Goal: Information Seeking & Learning: Learn about a topic

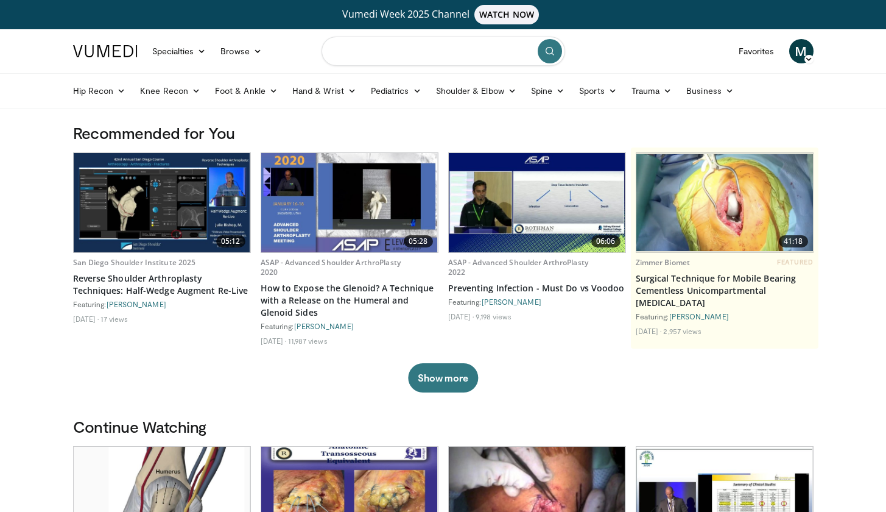
click at [365, 57] on input "Search topics, interventions" at bounding box center [444, 51] width 244 height 29
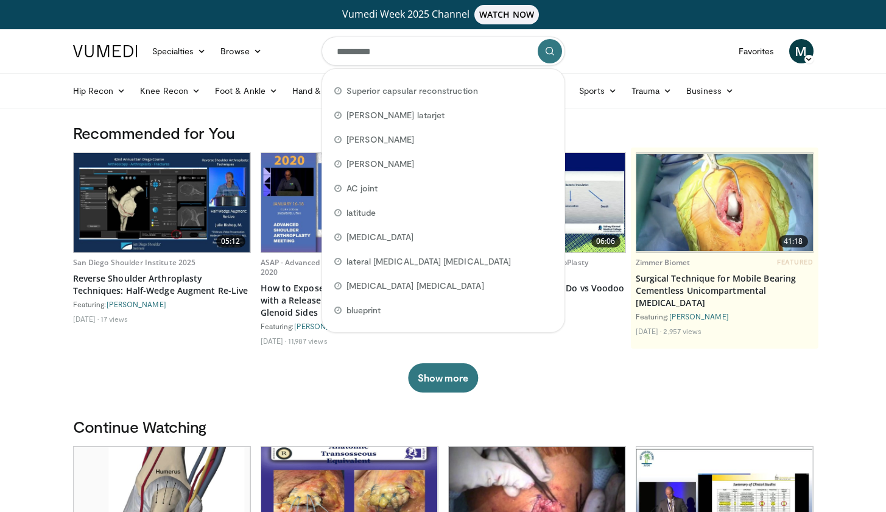
type input "**********"
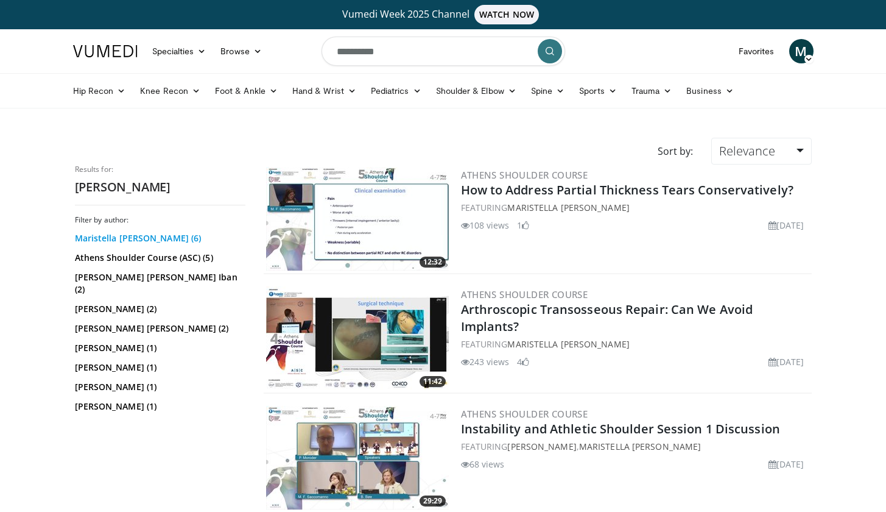
click at [182, 241] on link "Maristella Francesca Saccomanno (6)" at bounding box center [158, 238] width 167 height 12
drag, startPoint x: 409, startPoint y: 60, endPoint x: 315, endPoint y: 62, distance: 93.8
click at [315, 62] on nav "Specialties Adult & Family Medicine Allergy, Asthma, Immunology Anesthesiology …" at bounding box center [443, 51] width 755 height 44
drag, startPoint x: 411, startPoint y: 56, endPoint x: 321, endPoint y: 56, distance: 90.1
click at [322, 56] on form "**********" at bounding box center [444, 51] width 244 height 44
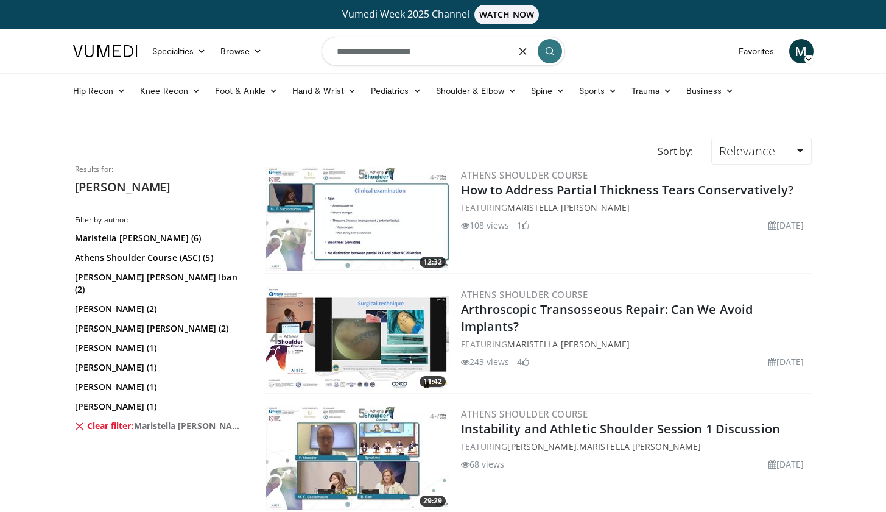
type input "**********"
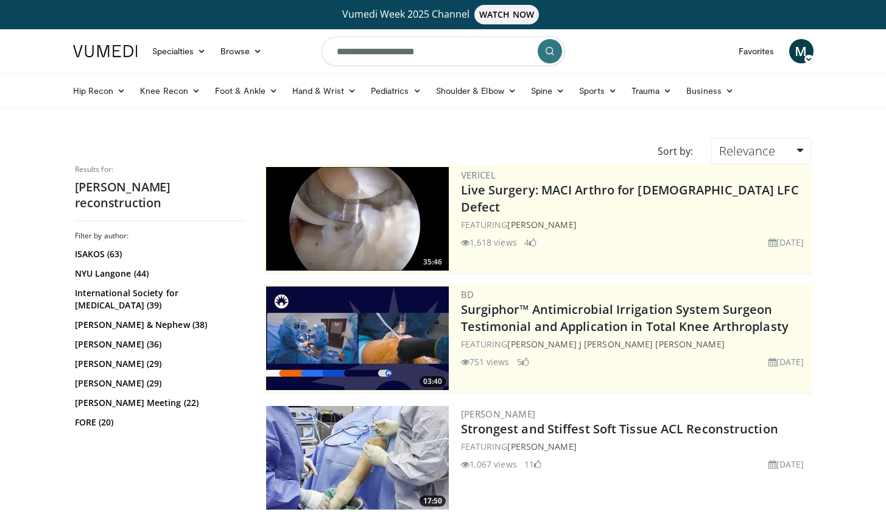
click at [343, 54] on input "**********" at bounding box center [444, 51] width 244 height 29
type input "**********"
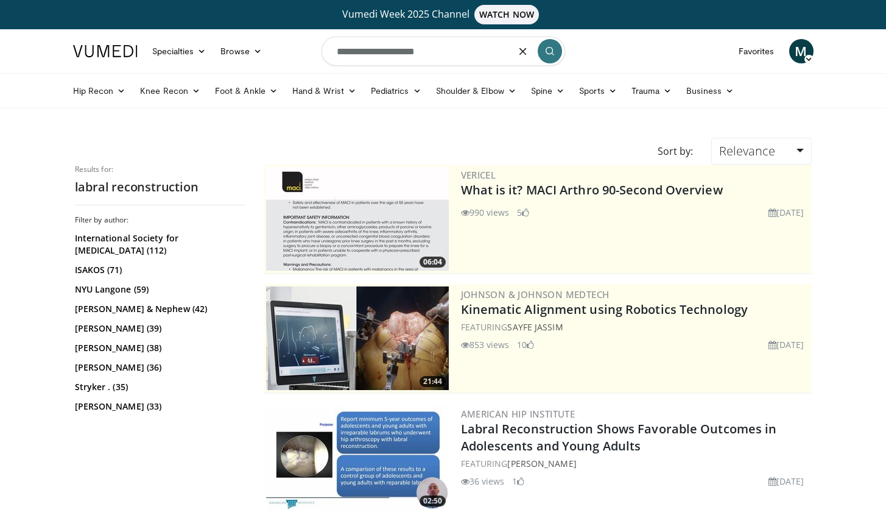
click at [470, 60] on input "**********" at bounding box center [444, 51] width 244 height 29
type input "**********"
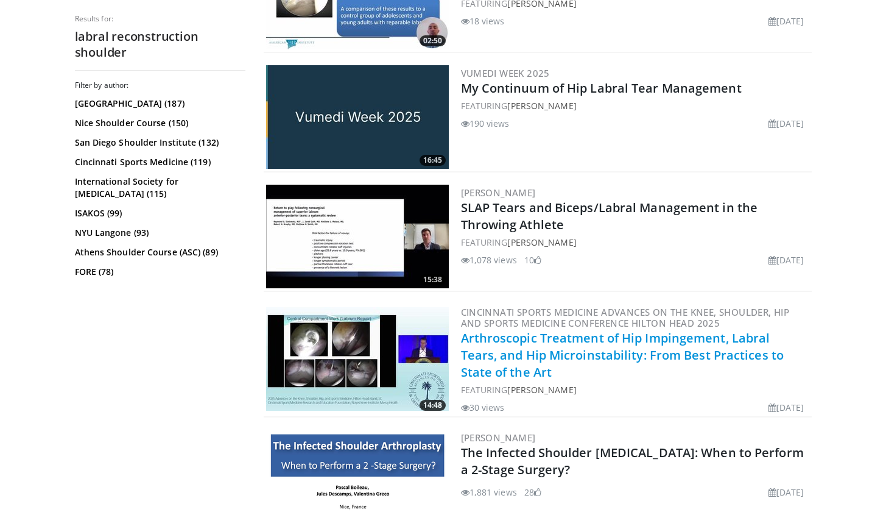
scroll to position [1288, 0]
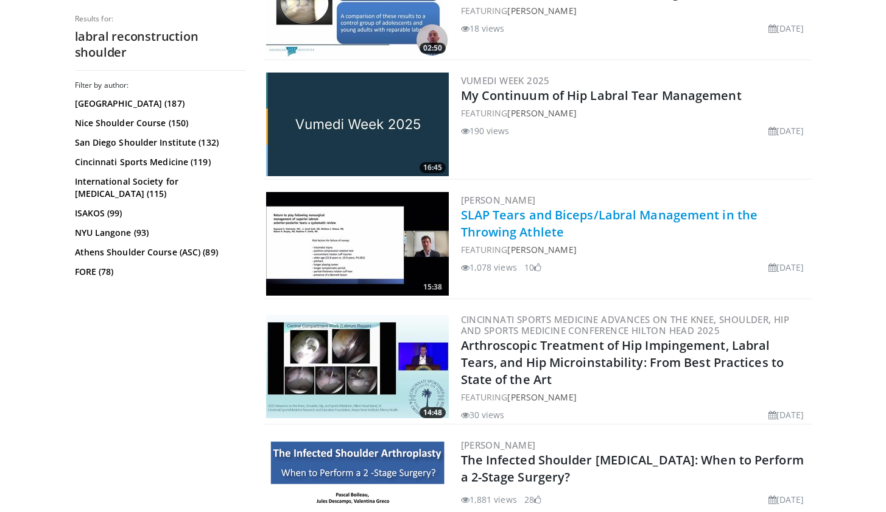
click at [577, 217] on link "SLAP Tears and Biceps/Labral Management in the Throwing Athlete" at bounding box center [609, 222] width 297 height 33
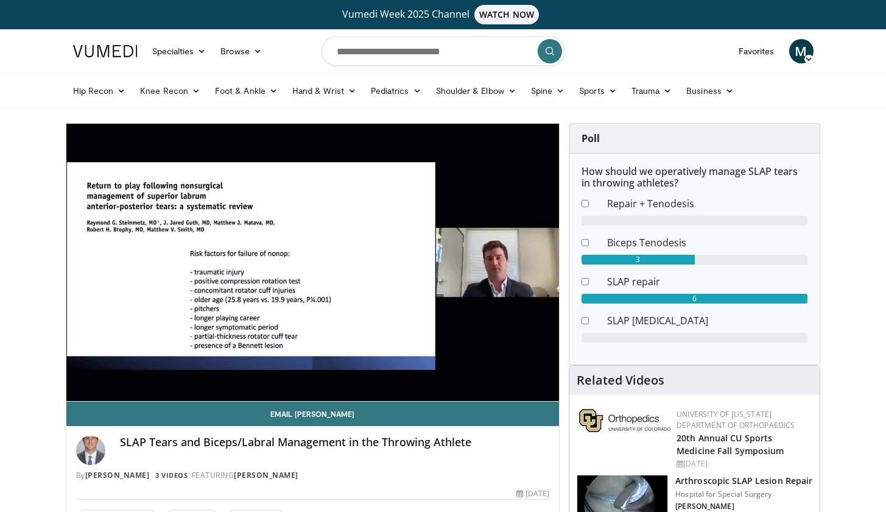
click at [312, 262] on span "Video Player" at bounding box center [312, 262] width 0 height 0
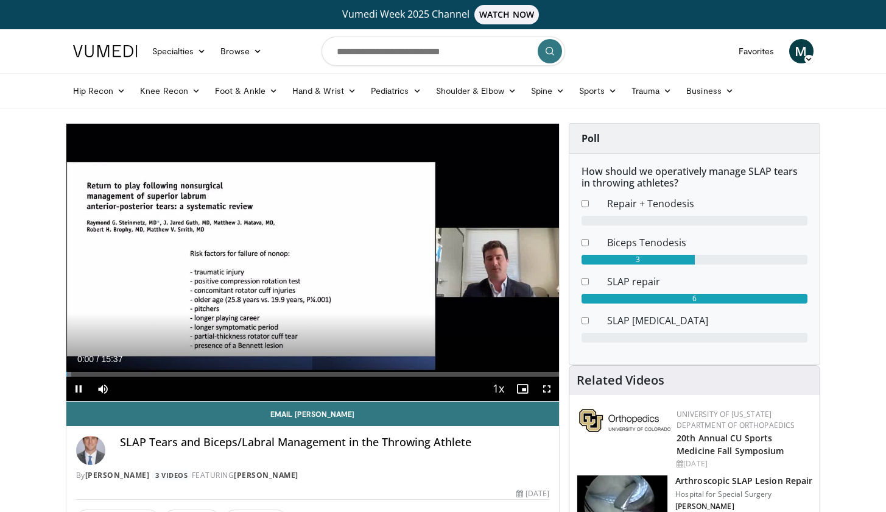
click at [541, 389] on span "Video Player" at bounding box center [547, 388] width 24 height 24
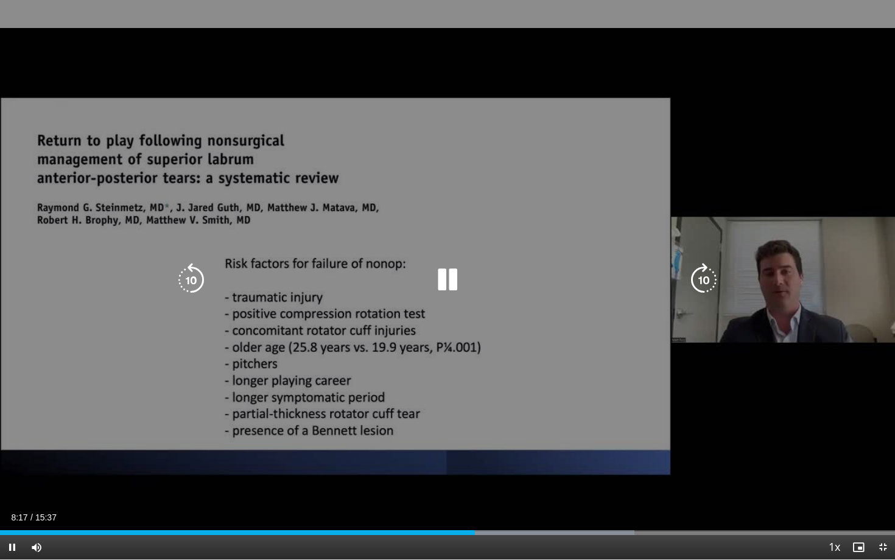
click at [444, 286] on icon "Video Player" at bounding box center [448, 280] width 34 height 34
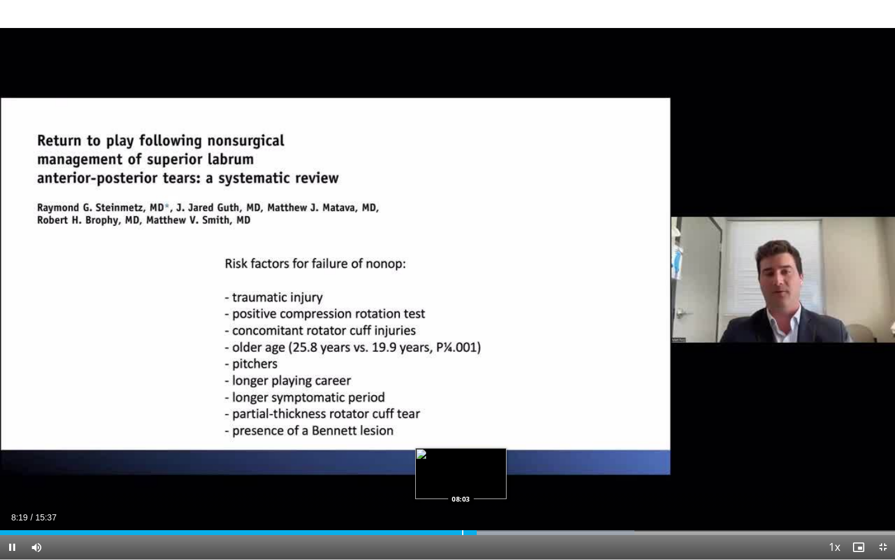
click at [453, 511] on div "Loaded : 70.87% 08:19 08:03" at bounding box center [447, 532] width 895 height 5
click at [452, 511] on div "Progress Bar" at bounding box center [452, 532] width 1 height 5
click at [439, 511] on div "Progress Bar" at bounding box center [439, 532] width 1 height 5
click at [427, 511] on div "Progress Bar" at bounding box center [427, 532] width 1 height 5
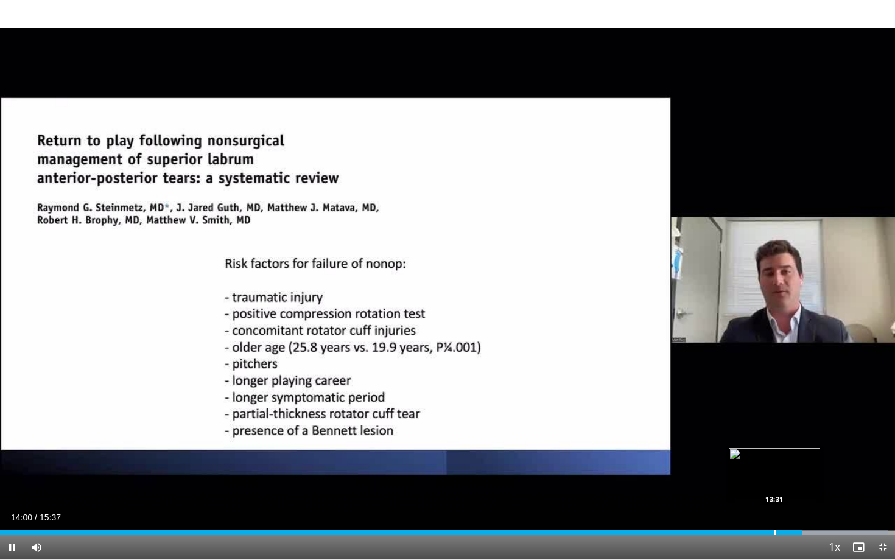
click at [774, 511] on div "Loaded : 99.19% 14:00 13:31" at bounding box center [447, 532] width 895 height 5
click at [755, 511] on div "Loaded : 99.98% 13:30 13:21" at bounding box center [447, 532] width 895 height 5
click at [742, 511] on div "Progress Bar" at bounding box center [742, 532] width 1 height 5
click at [895, 382] on div "10 seconds Tap to unmute" at bounding box center [447, 280] width 895 height 560
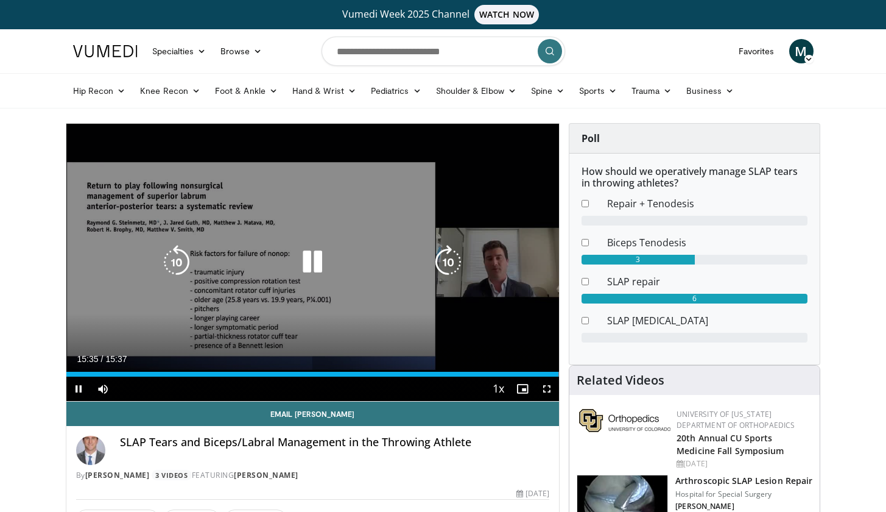
click at [314, 259] on icon "Video Player" at bounding box center [312, 262] width 34 height 34
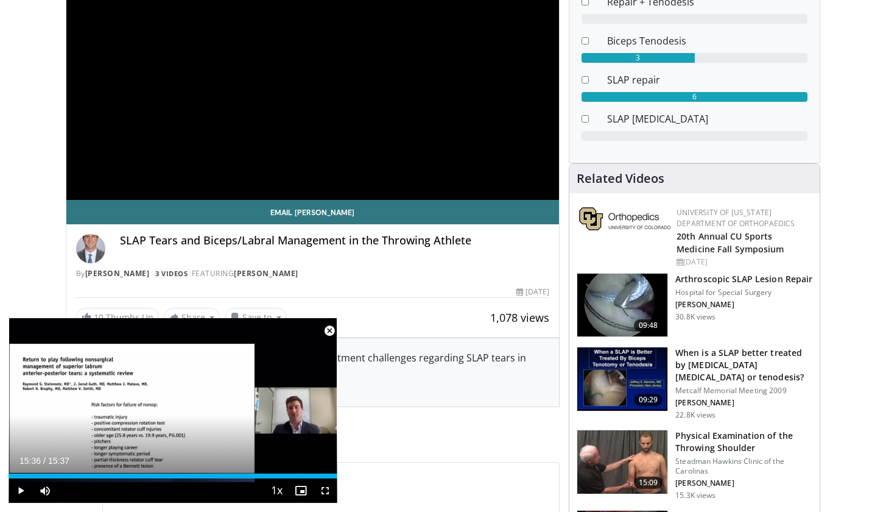
scroll to position [202, 0]
click at [332, 329] on span "Video Player" at bounding box center [329, 331] width 24 height 24
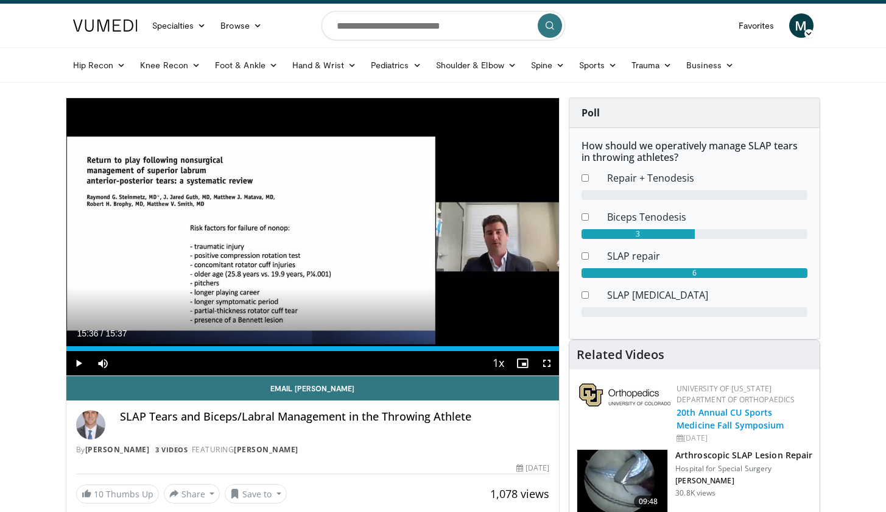
scroll to position [29, 0]
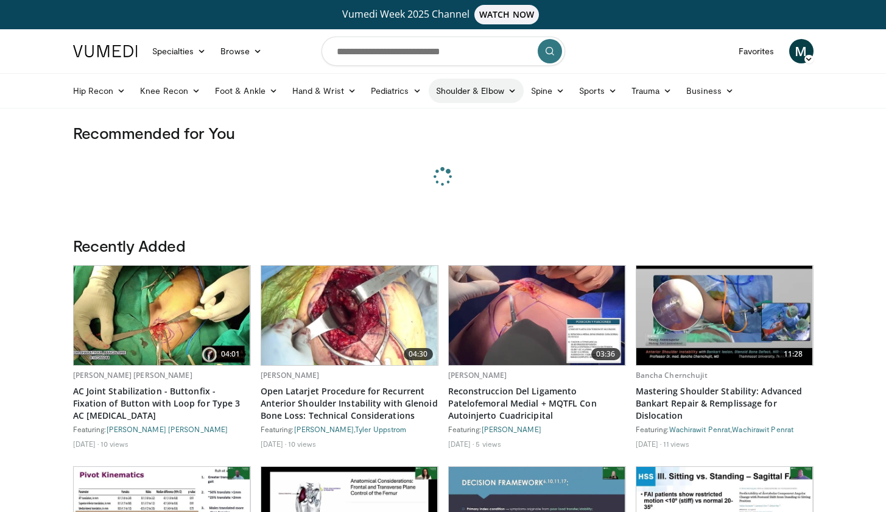
click at [468, 90] on link "Shoulder & Elbow" at bounding box center [476, 91] width 95 height 24
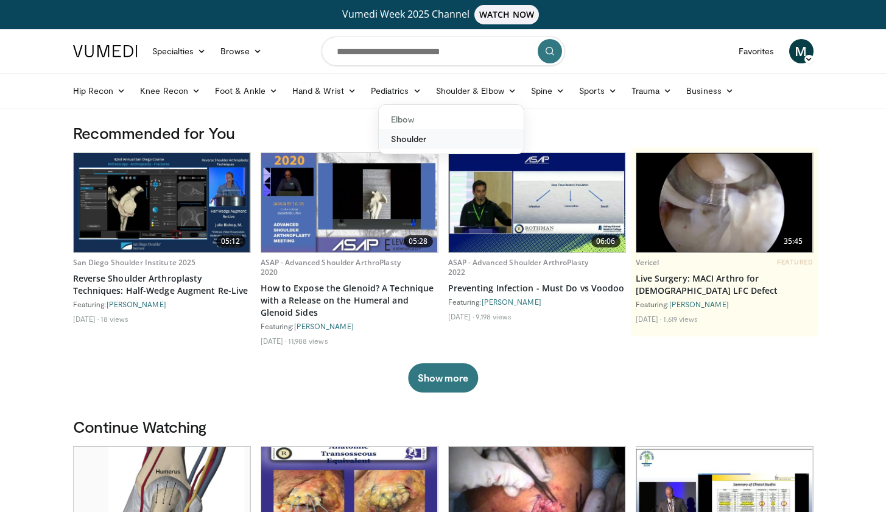
click at [432, 138] on link "Shoulder" at bounding box center [451, 138] width 145 height 19
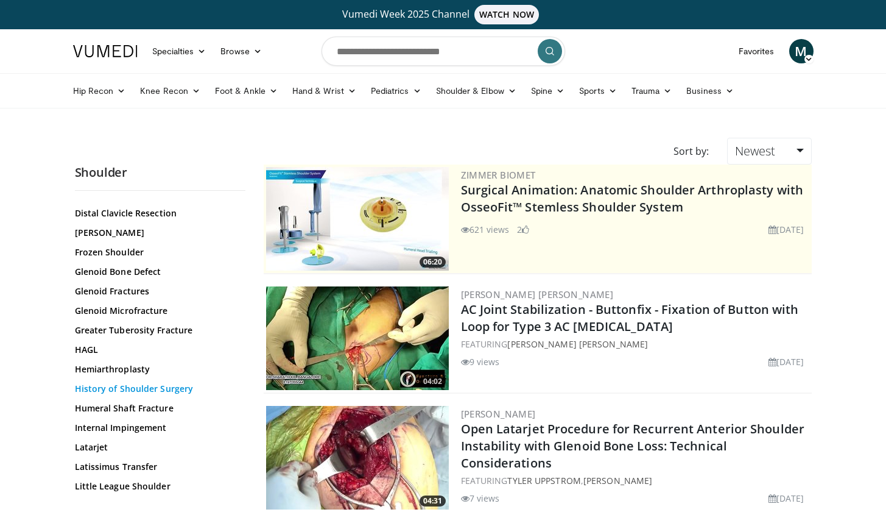
scroll to position [502, 0]
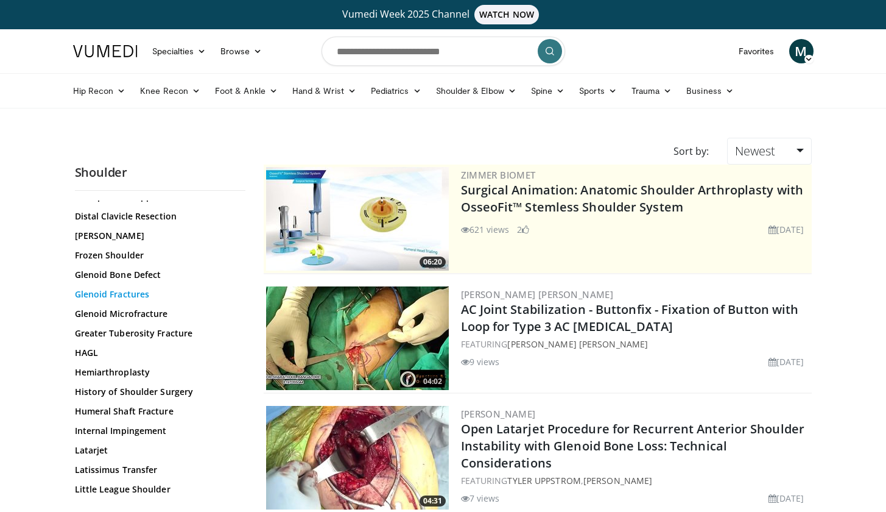
click at [135, 289] on link "Glenoid Fractures" at bounding box center [157, 294] width 164 height 12
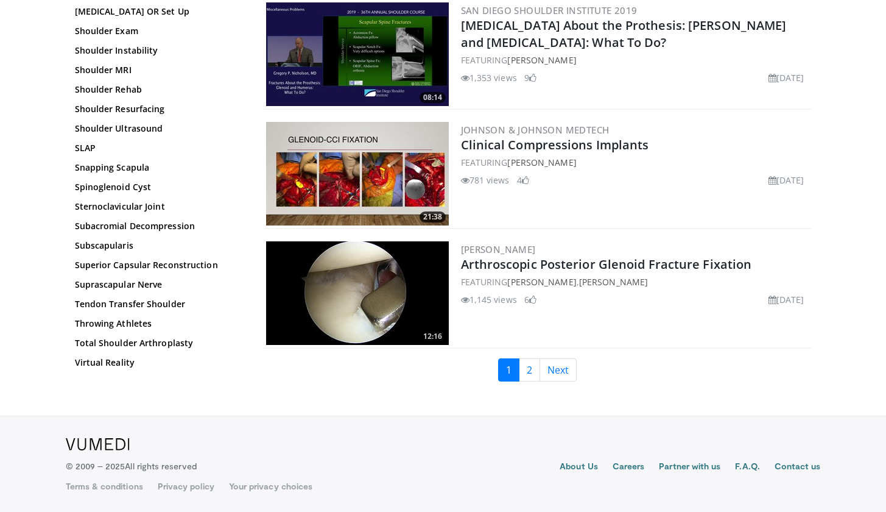
scroll to position [2791, 0]
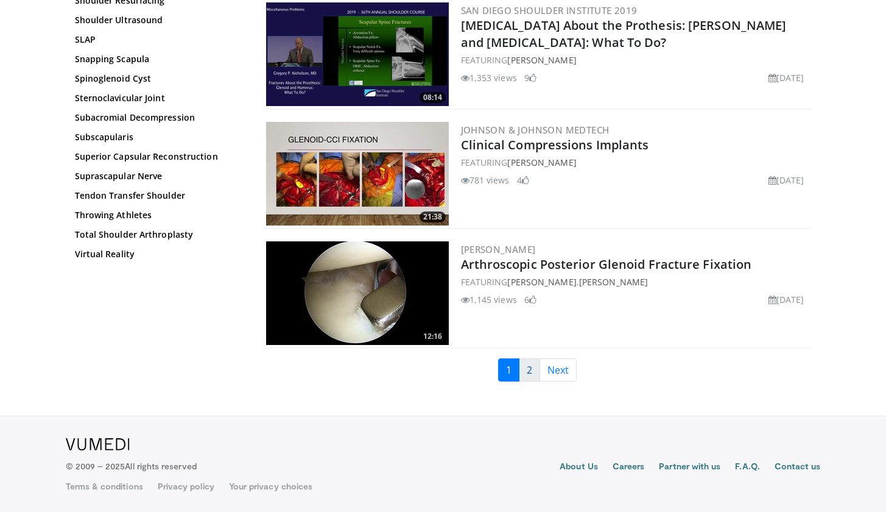
click at [529, 368] on link "2" at bounding box center [529, 369] width 21 height 23
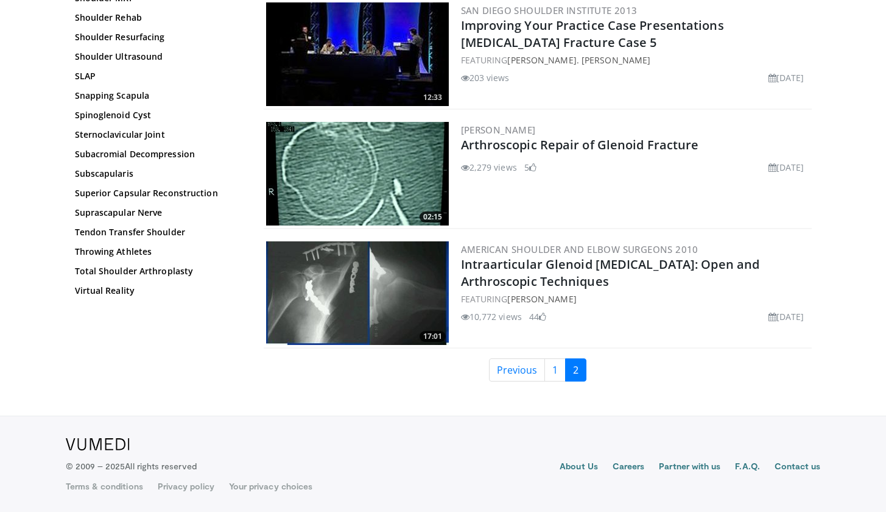
scroll to position [1716, 0]
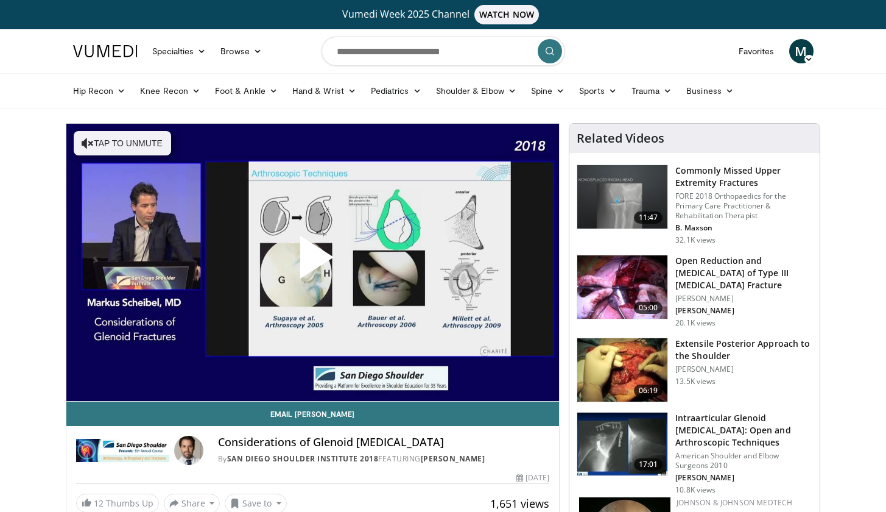
click at [312, 262] on span "Video Player" at bounding box center [312, 262] width 0 height 0
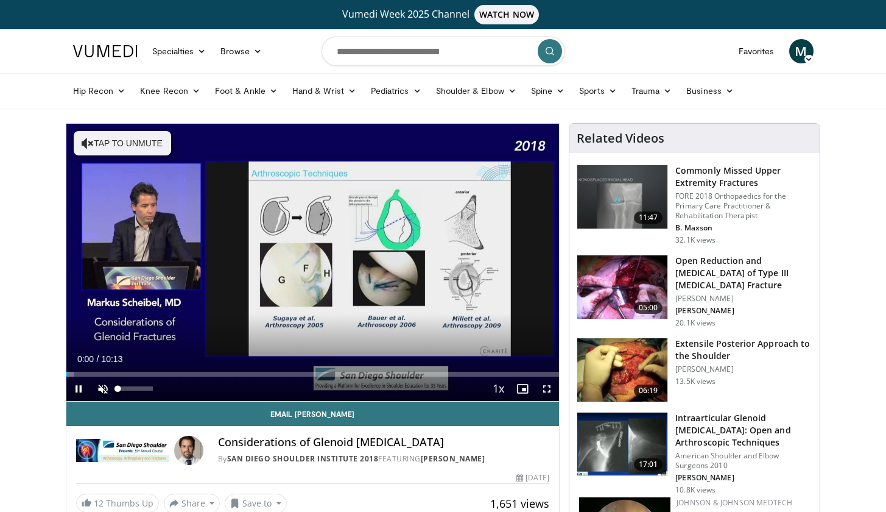
click at [106, 387] on span "Video Player" at bounding box center [103, 388] width 24 height 24
click at [540, 390] on span "Video Player" at bounding box center [547, 388] width 24 height 24
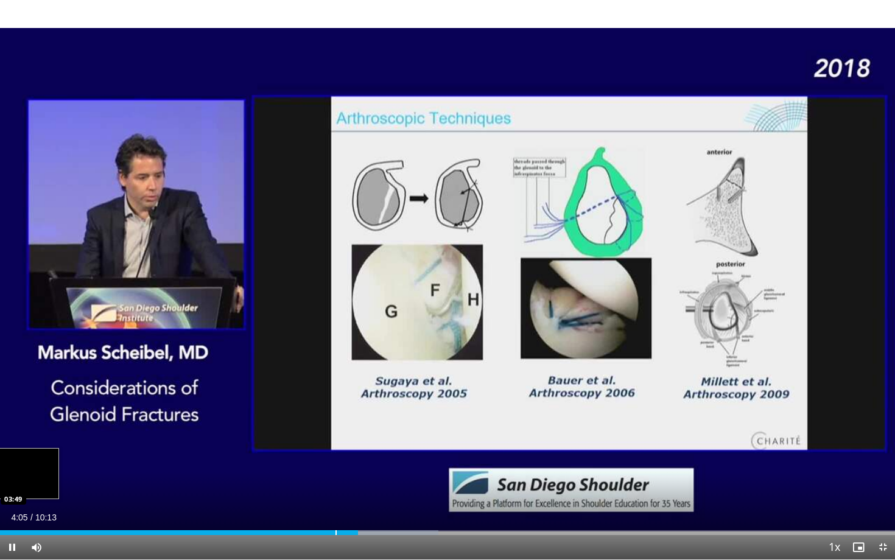
click at [336, 511] on div "Progress Bar" at bounding box center [336, 532] width 1 height 5
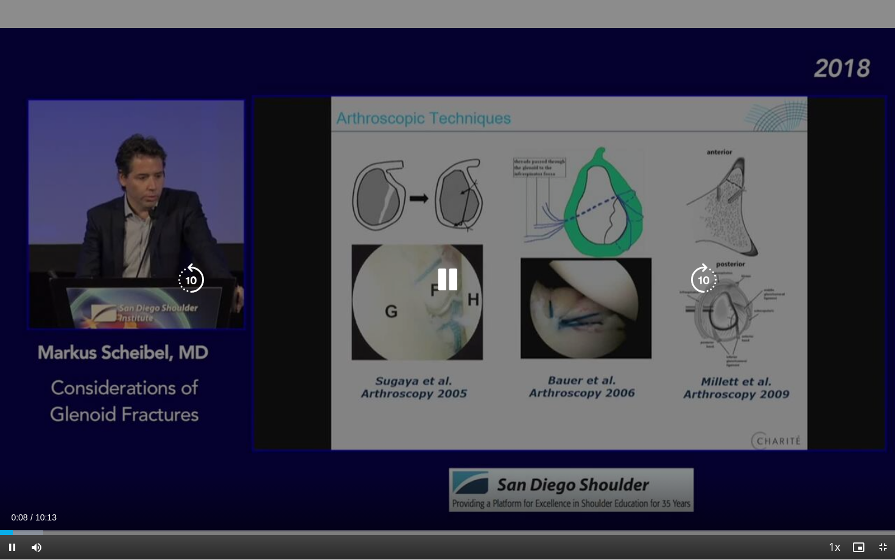
click at [453, 309] on div "10 seconds Tap to unmute" at bounding box center [447, 280] width 895 height 560
click at [457, 283] on icon "Video Player" at bounding box center [448, 280] width 34 height 34
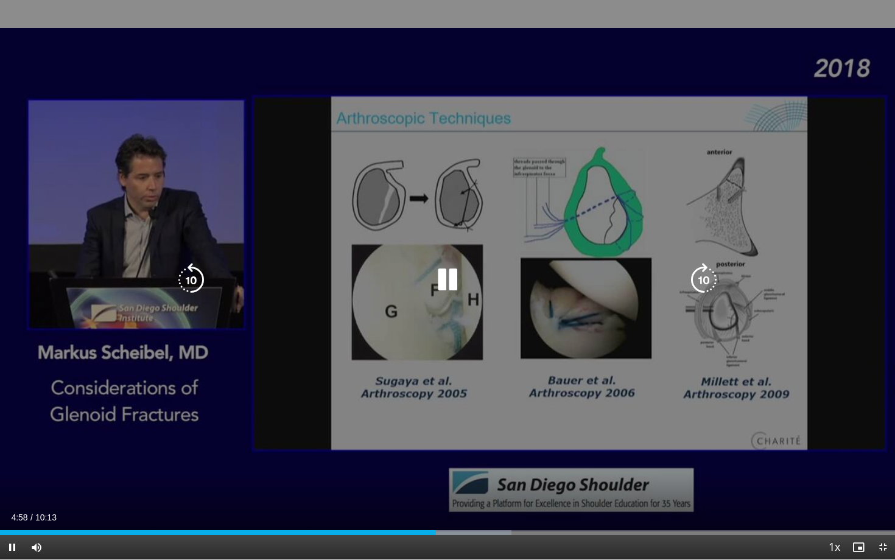
click at [449, 283] on icon "Video Player" at bounding box center [448, 280] width 34 height 34
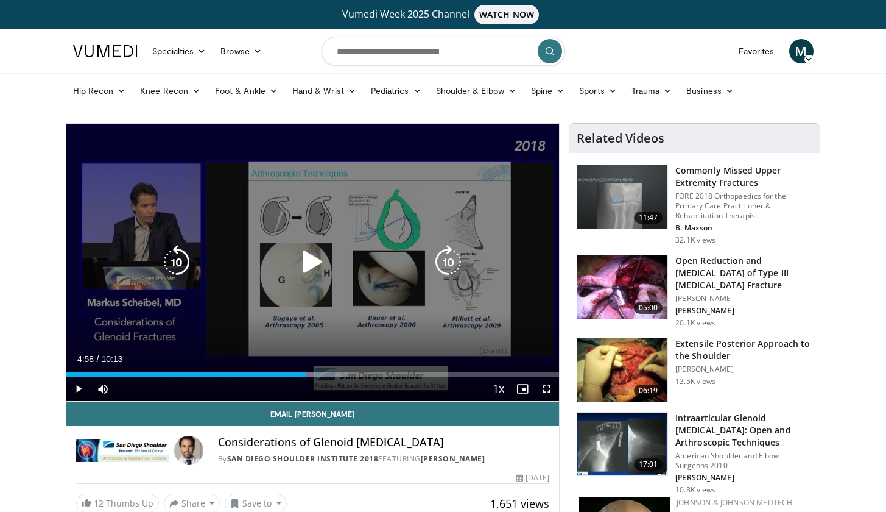
click at [317, 262] on icon "Video Player" at bounding box center [312, 262] width 34 height 34
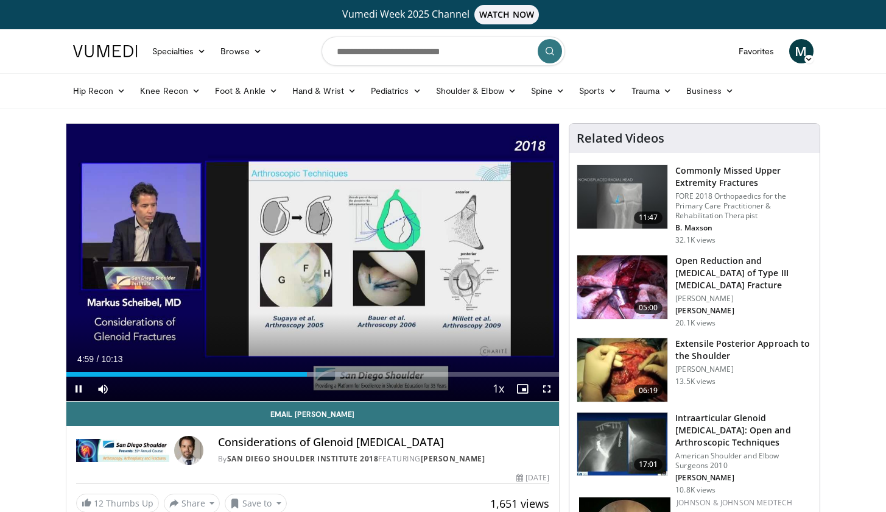
click at [546, 387] on span "Video Player" at bounding box center [547, 388] width 24 height 24
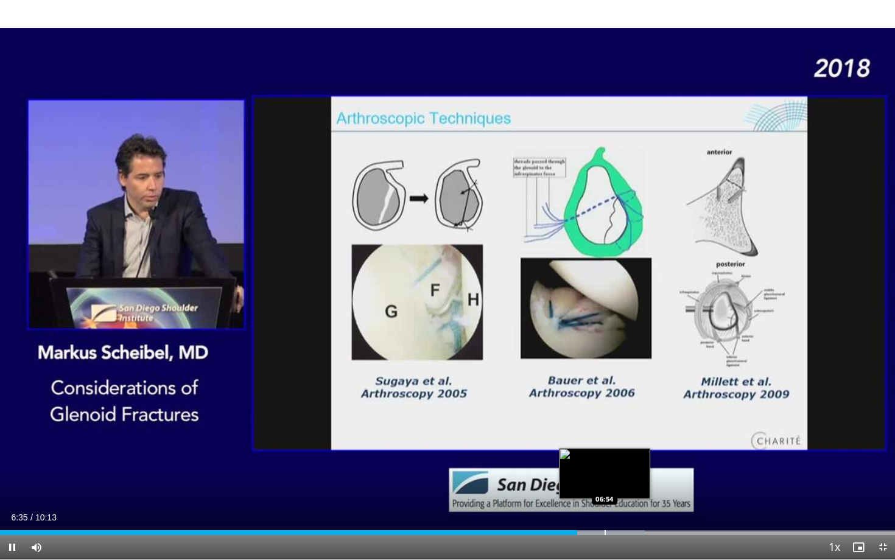
click at [605, 511] on div "Progress Bar" at bounding box center [605, 532] width 1 height 5
click at [629, 511] on div "Loaded : 73.47% 06:55 07:09" at bounding box center [447, 532] width 895 height 5
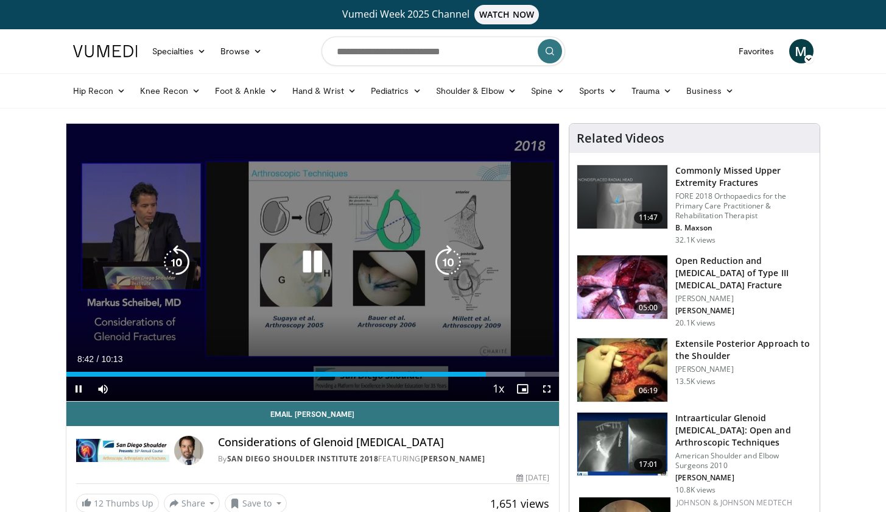
click at [315, 264] on icon "Video Player" at bounding box center [312, 262] width 34 height 34
